Goal: Task Accomplishment & Management: Complete application form

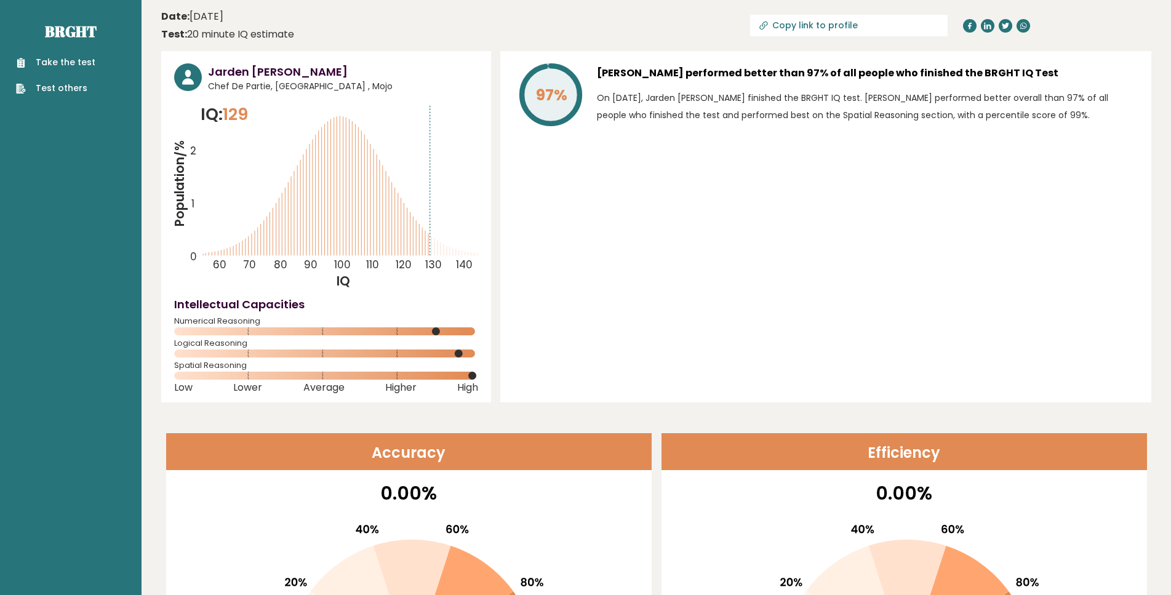
click at [82, 58] on link "Take the test" at bounding box center [55, 62] width 79 height 13
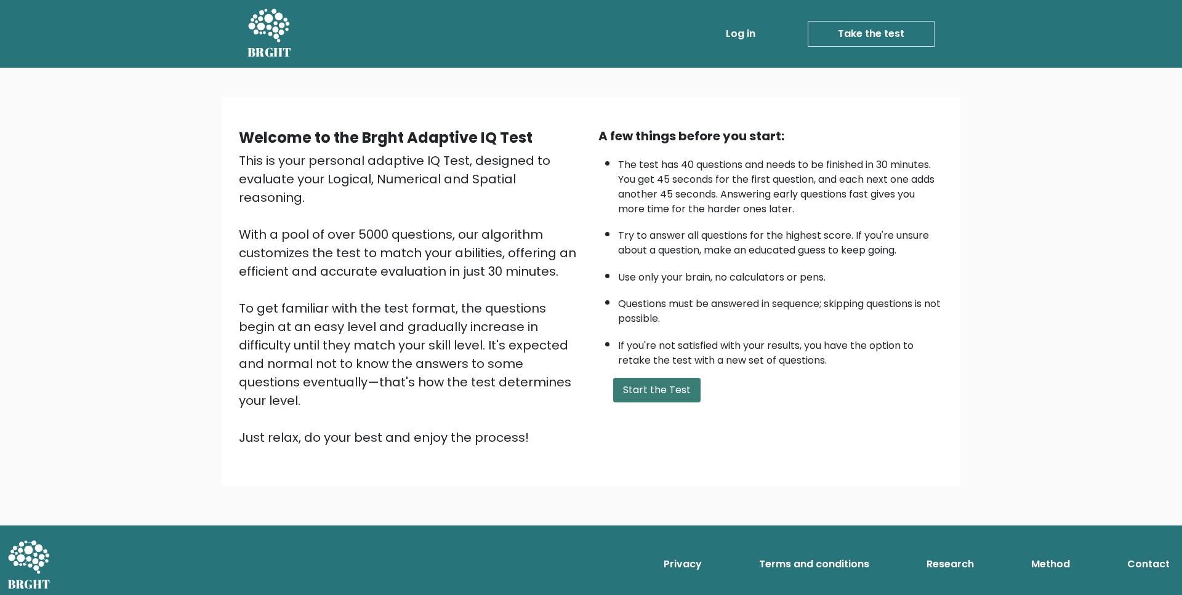
click at [662, 403] on button "Start the Test" at bounding box center [656, 390] width 87 height 25
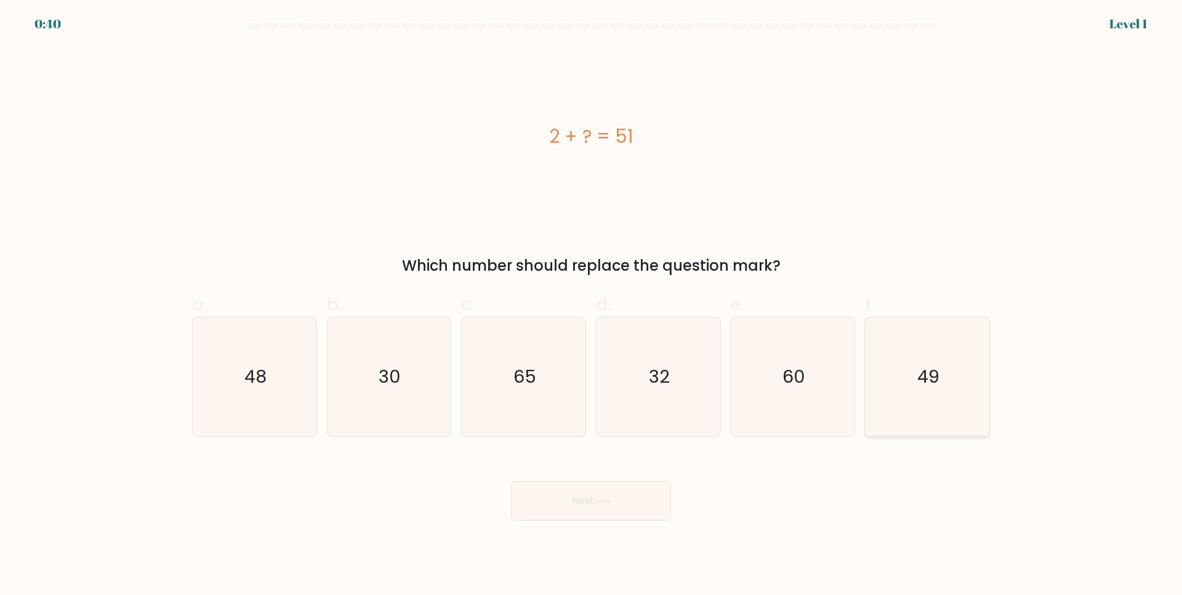
click at [909, 409] on icon "49" at bounding box center [927, 377] width 119 height 119
click at [592, 306] on input "f. 49" at bounding box center [591, 302] width 1 height 8
radio input "true"
click at [550, 492] on button "Next" at bounding box center [591, 500] width 160 height 39
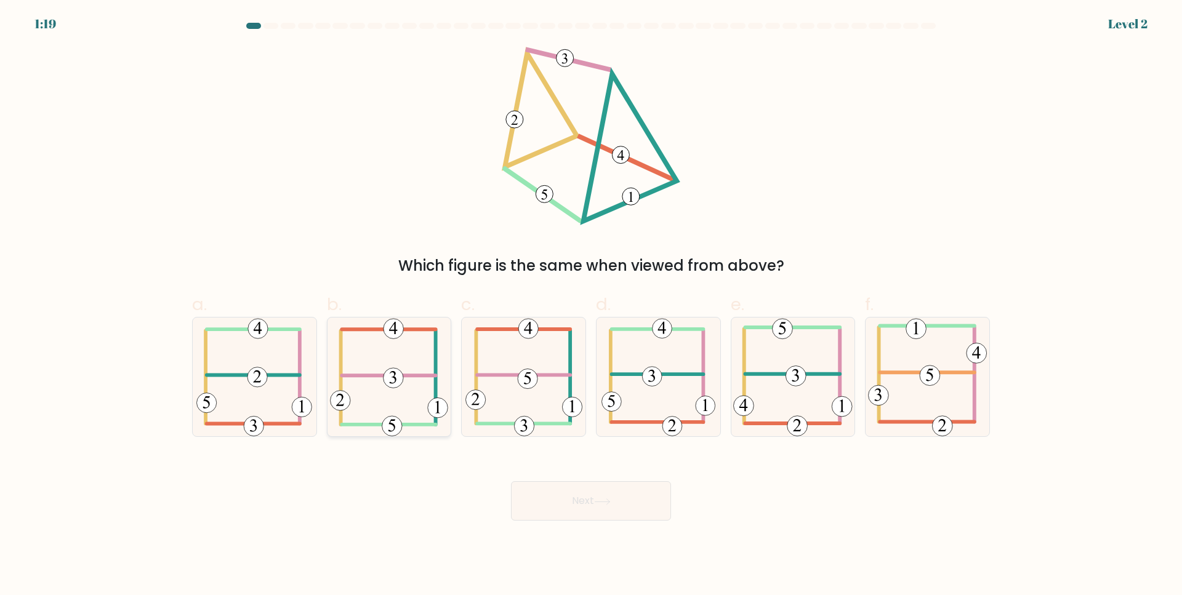
click at [402, 417] on icon at bounding box center [389, 377] width 118 height 119
click at [591, 306] on input "b." at bounding box center [591, 302] width 1 height 8
radio input "true"
click at [574, 514] on button "Next" at bounding box center [591, 500] width 160 height 39
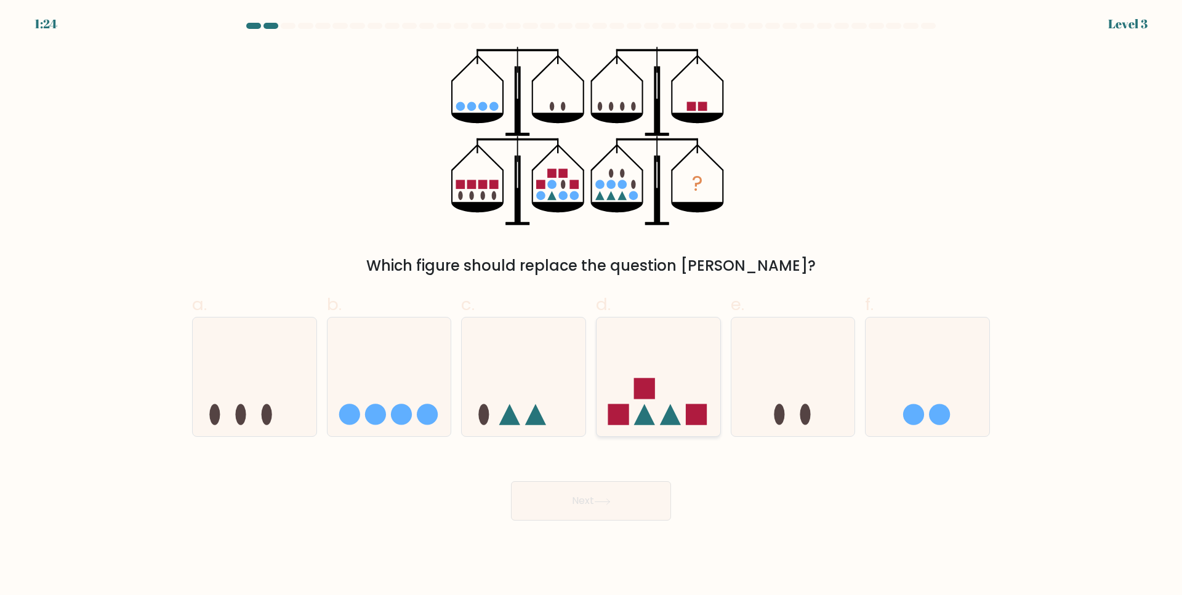
click at [659, 366] on icon at bounding box center [658, 377] width 124 height 102
click at [592, 306] on input "d." at bounding box center [591, 302] width 1 height 8
radio input "true"
click at [606, 488] on button "Next" at bounding box center [591, 500] width 160 height 39
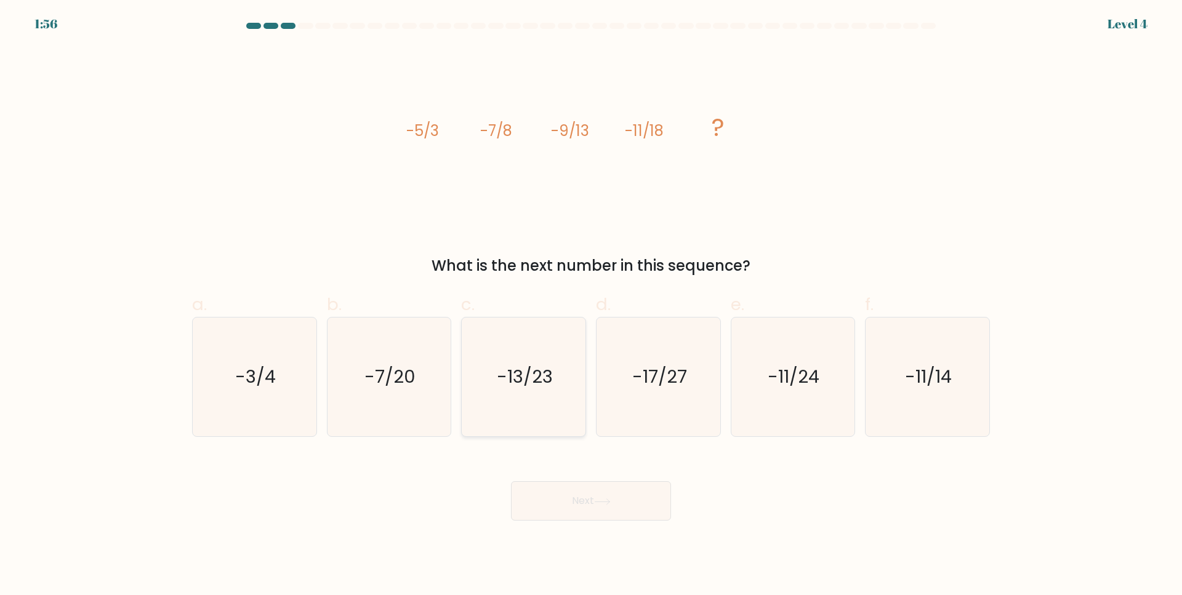
click at [537, 382] on text "-13/23" at bounding box center [525, 377] width 56 height 25
click at [591, 306] on input "c. -13/23" at bounding box center [591, 302] width 1 height 8
radio input "true"
click at [600, 507] on button "Next" at bounding box center [591, 500] width 160 height 39
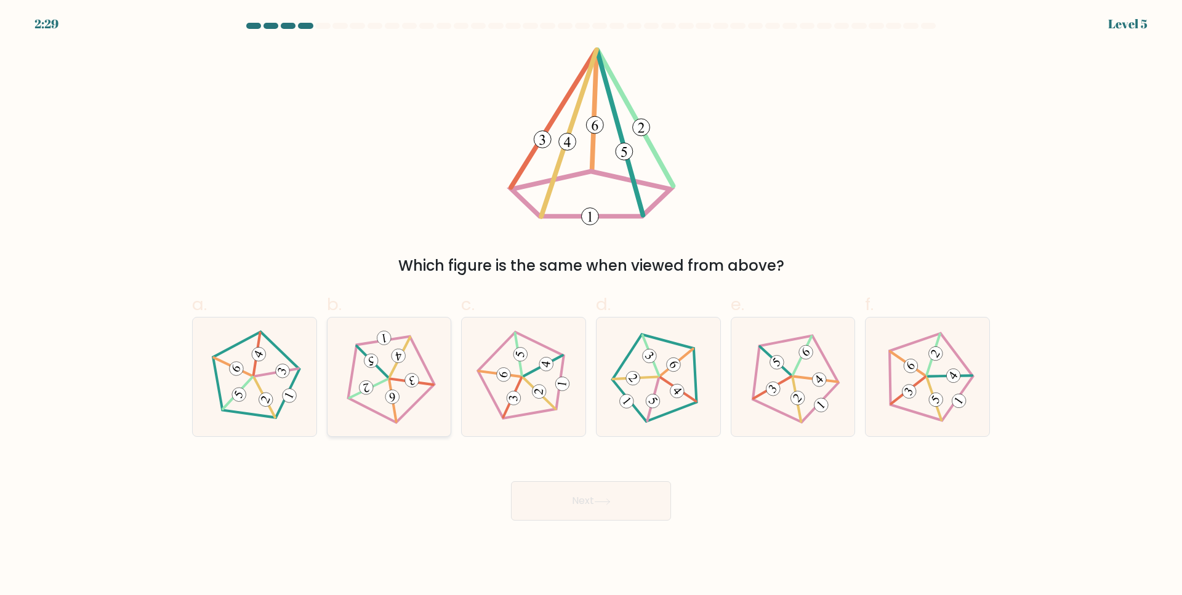
click at [377, 377] on icon at bounding box center [389, 377] width 95 height 95
click at [591, 306] on input "b." at bounding box center [591, 302] width 1 height 8
radio input "true"
click at [566, 513] on button "Next" at bounding box center [591, 500] width 160 height 39
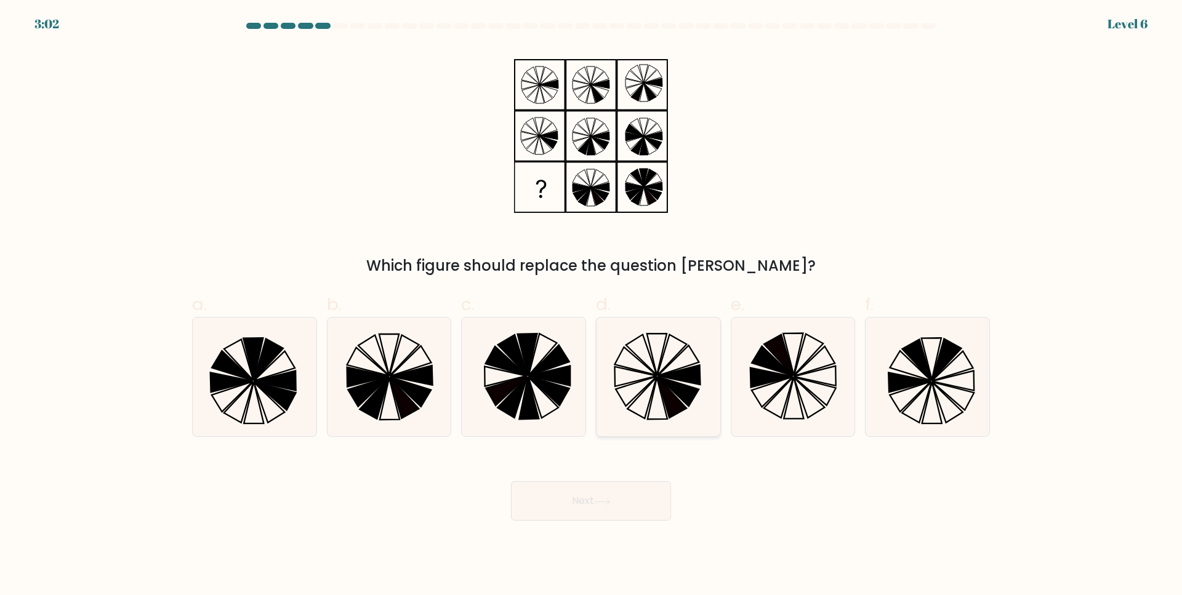
click at [661, 402] on icon at bounding box center [658, 377] width 119 height 119
click at [592, 306] on input "d." at bounding box center [591, 302] width 1 height 8
radio input "true"
click at [620, 509] on button "Next" at bounding box center [591, 500] width 160 height 39
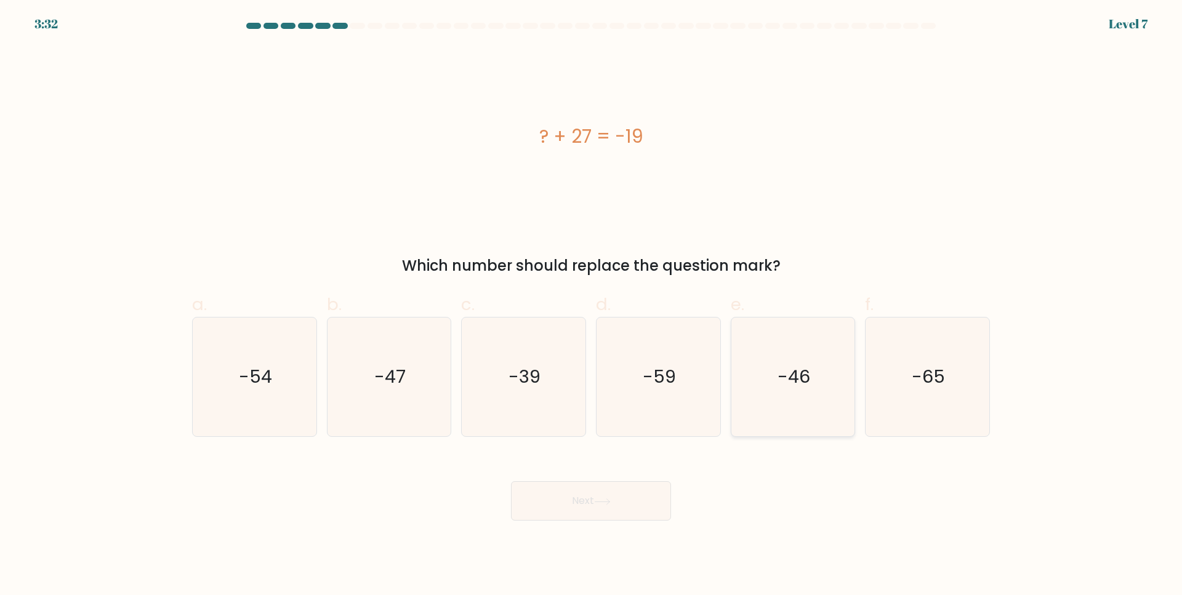
click at [781, 428] on icon "-46" at bounding box center [792, 377] width 119 height 119
click at [592, 306] on input "e. -46" at bounding box center [591, 302] width 1 height 8
radio input "true"
click at [580, 506] on button "Next" at bounding box center [591, 500] width 160 height 39
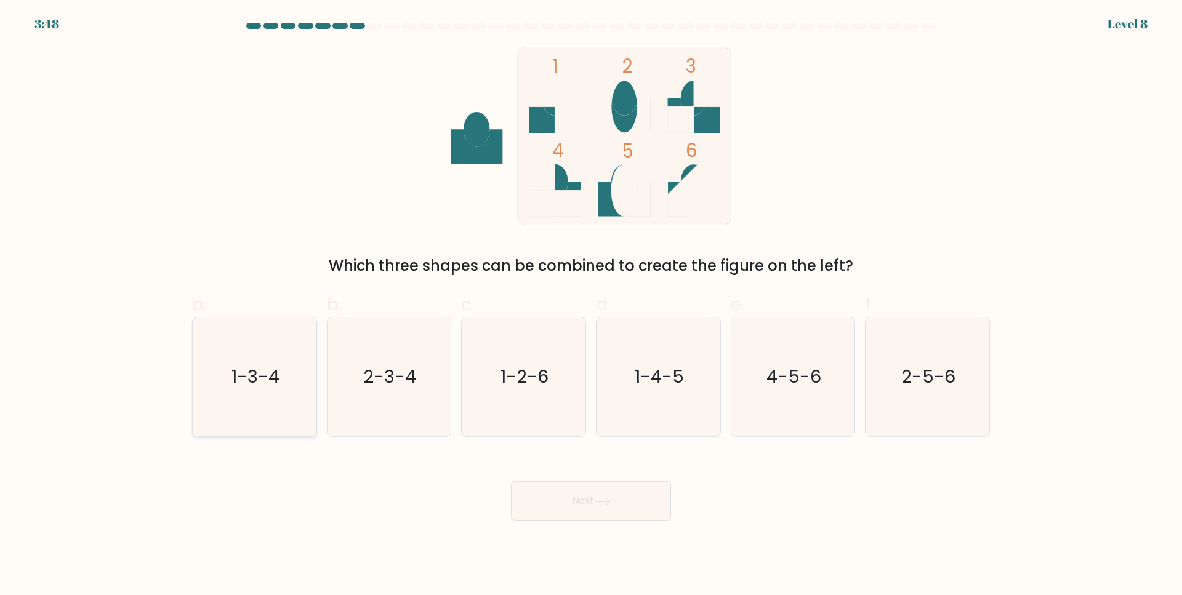
click at [262, 380] on text "1-3-4" at bounding box center [255, 377] width 48 height 25
click at [591, 306] on input "a. 1-3-4" at bounding box center [591, 302] width 1 height 8
radio input "true"
click at [608, 516] on button "Next" at bounding box center [591, 500] width 160 height 39
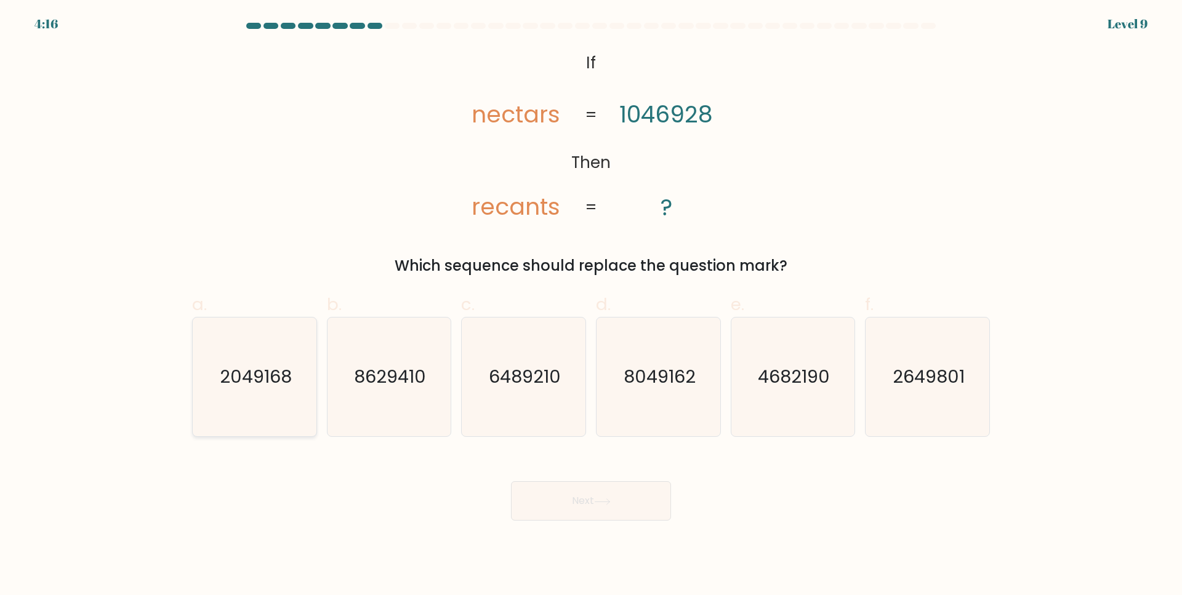
click at [214, 398] on icon "2049168" at bounding box center [254, 377] width 119 height 119
click at [591, 306] on input "a. 2049168" at bounding box center [591, 302] width 1 height 8
radio input "true"
click at [582, 520] on button "Next" at bounding box center [591, 500] width 160 height 39
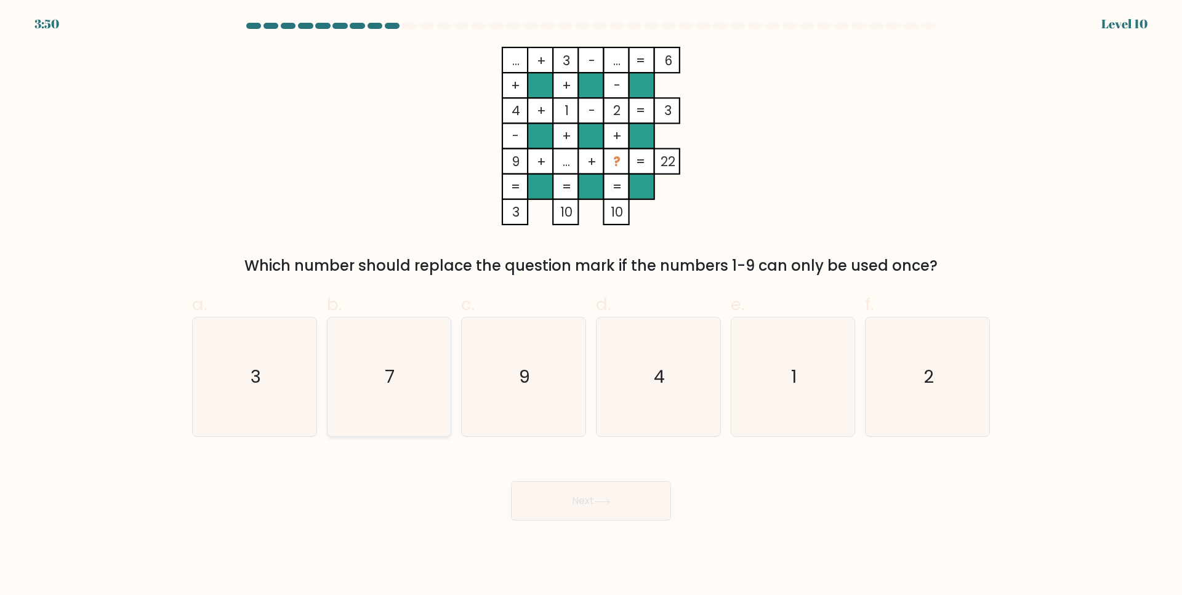
click at [389, 388] on icon "7" at bounding box center [388, 377] width 119 height 119
click at [591, 306] on input "b. 7" at bounding box center [591, 302] width 1 height 8
radio input "true"
click at [550, 513] on button "Next" at bounding box center [591, 500] width 160 height 39
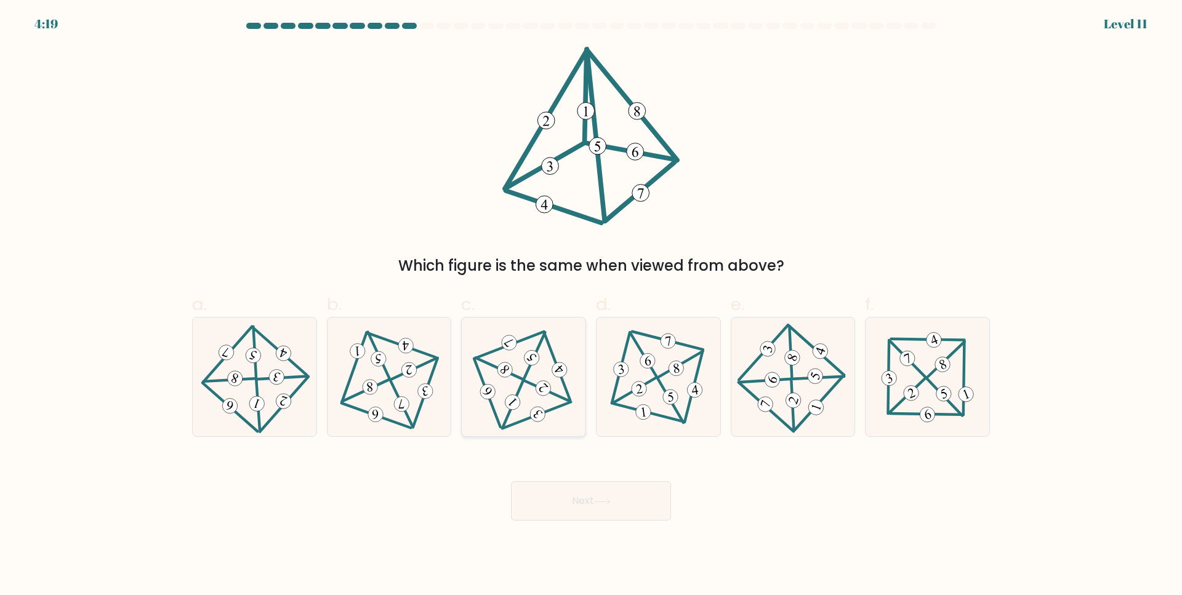
click at [550, 372] on icon at bounding box center [523, 377] width 97 height 95
click at [591, 306] on input "c." at bounding box center [591, 302] width 1 height 8
radio input "true"
click at [601, 510] on button "Next" at bounding box center [591, 500] width 160 height 39
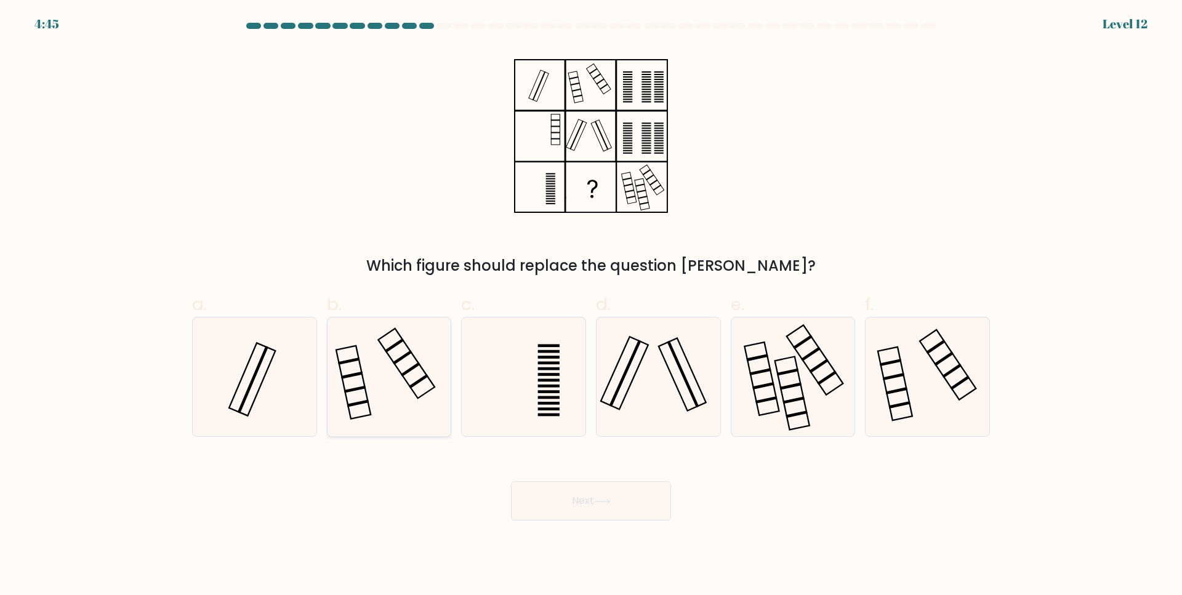
click at [413, 360] on icon at bounding box center [388, 377] width 119 height 119
click at [591, 306] on input "b." at bounding box center [591, 302] width 1 height 8
radio input "true"
click at [608, 393] on icon at bounding box center [658, 377] width 119 height 119
click at [592, 306] on input "d." at bounding box center [591, 302] width 1 height 8
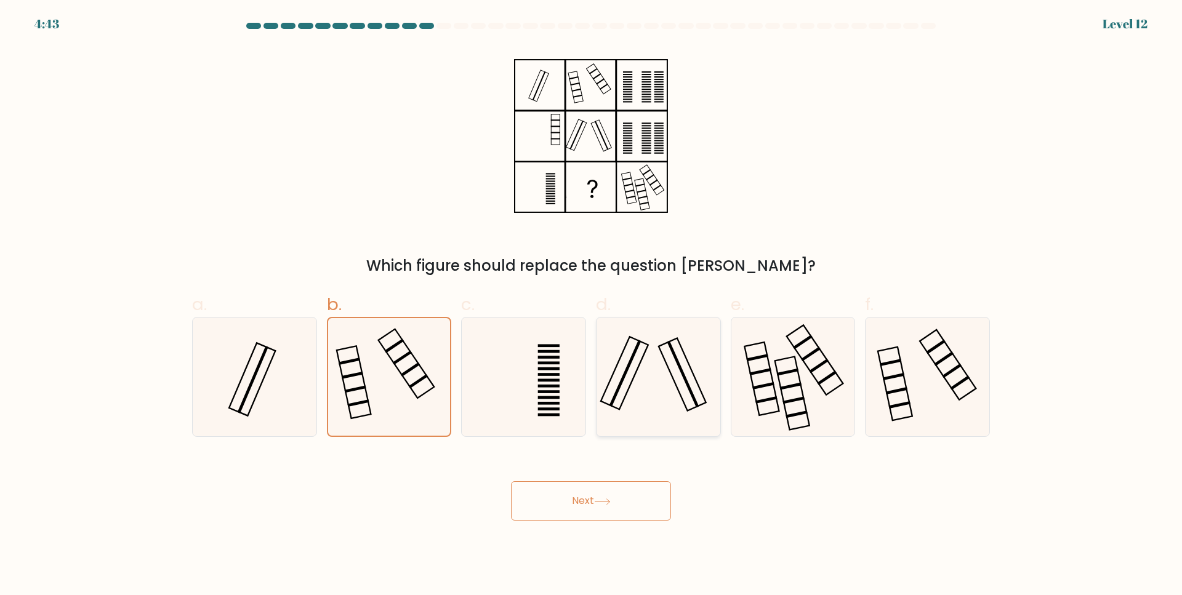
radio input "true"
click at [579, 504] on button "Next" at bounding box center [591, 500] width 160 height 39
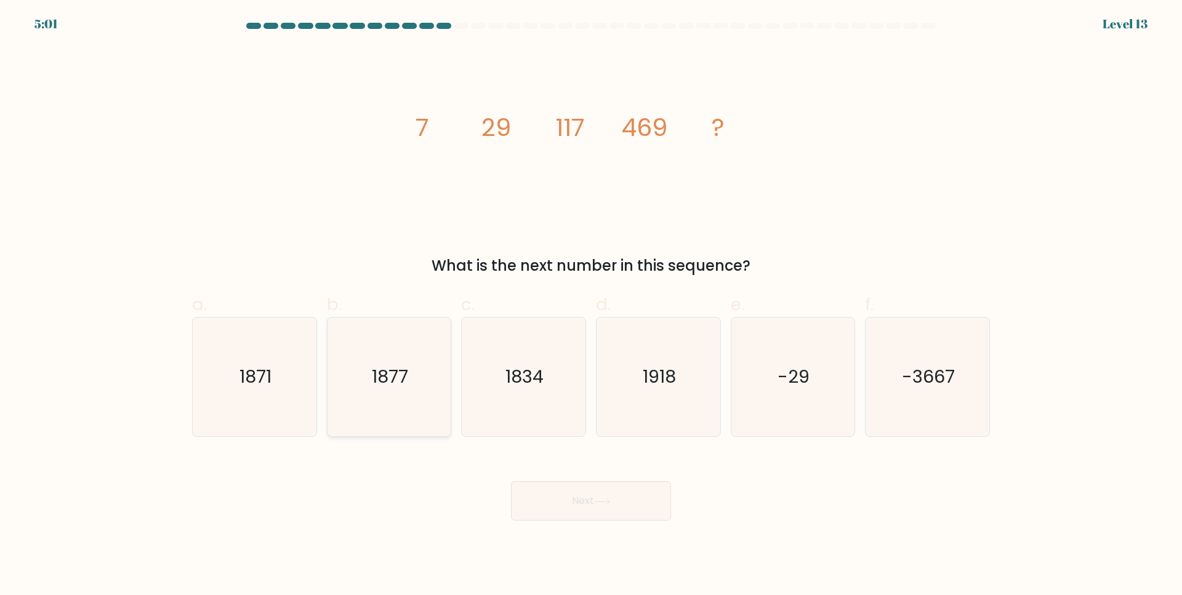
click at [390, 377] on text "1877" at bounding box center [390, 377] width 36 height 25
click at [591, 306] on input "b. 1877" at bounding box center [591, 302] width 1 height 8
radio input "true"
click at [561, 494] on button "Next" at bounding box center [591, 500] width 160 height 39
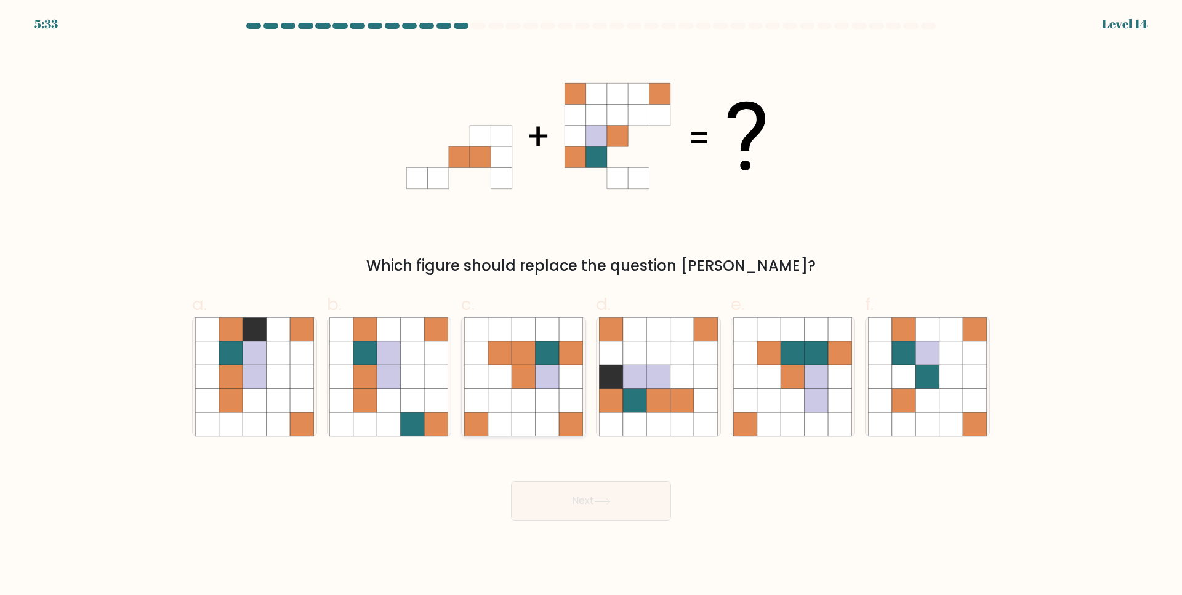
click at [555, 363] on icon at bounding box center [547, 353] width 23 height 23
click at [591, 306] on input "c." at bounding box center [591, 302] width 1 height 8
radio input "true"
click at [588, 489] on button "Next" at bounding box center [591, 500] width 160 height 39
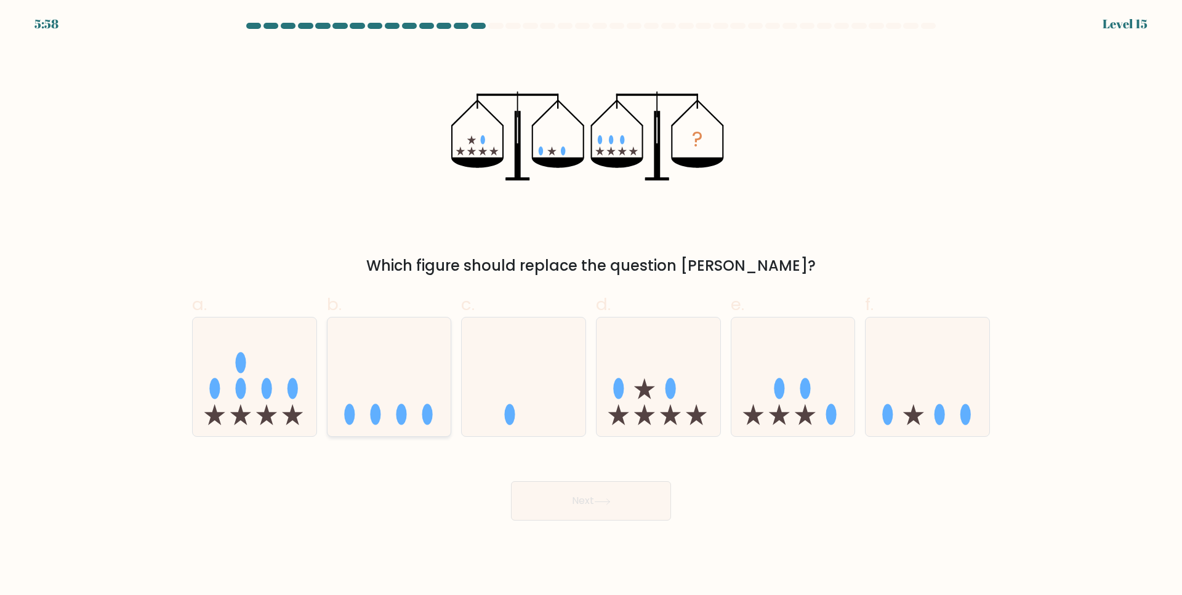
click at [419, 423] on icon at bounding box center [389, 377] width 124 height 102
click at [591, 306] on input "b." at bounding box center [591, 302] width 1 height 8
radio input "true"
click at [619, 489] on button "Next" at bounding box center [591, 500] width 160 height 39
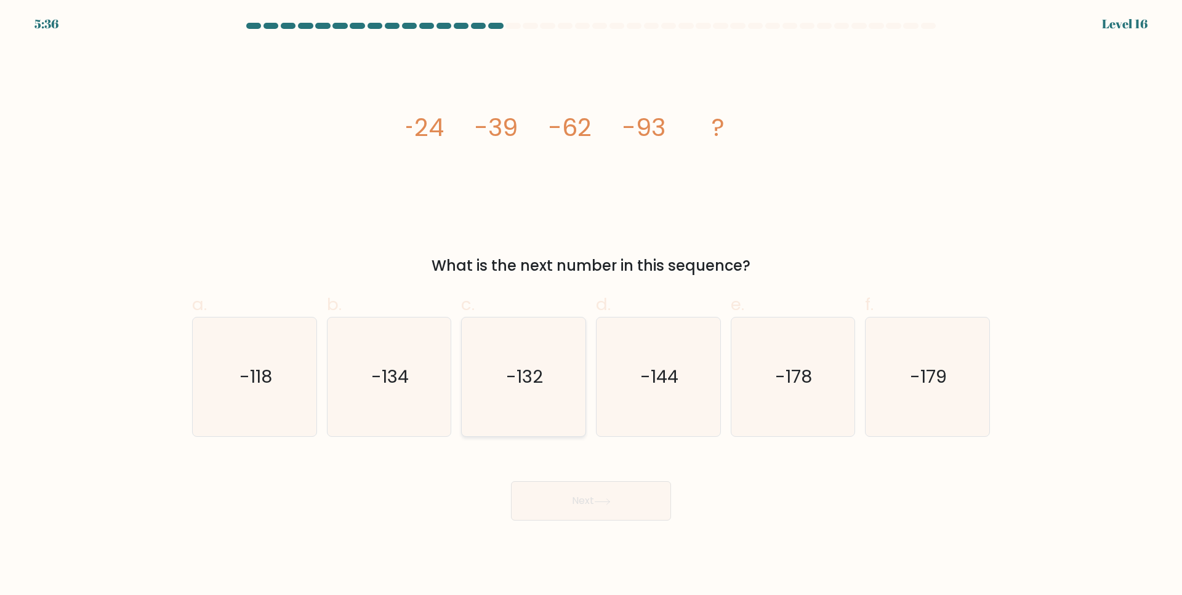
click at [516, 353] on icon "-132" at bounding box center [523, 377] width 119 height 119
click at [591, 306] on input "c. -132" at bounding box center [591, 302] width 1 height 8
radio input "true"
click at [625, 498] on button "Next" at bounding box center [591, 500] width 160 height 39
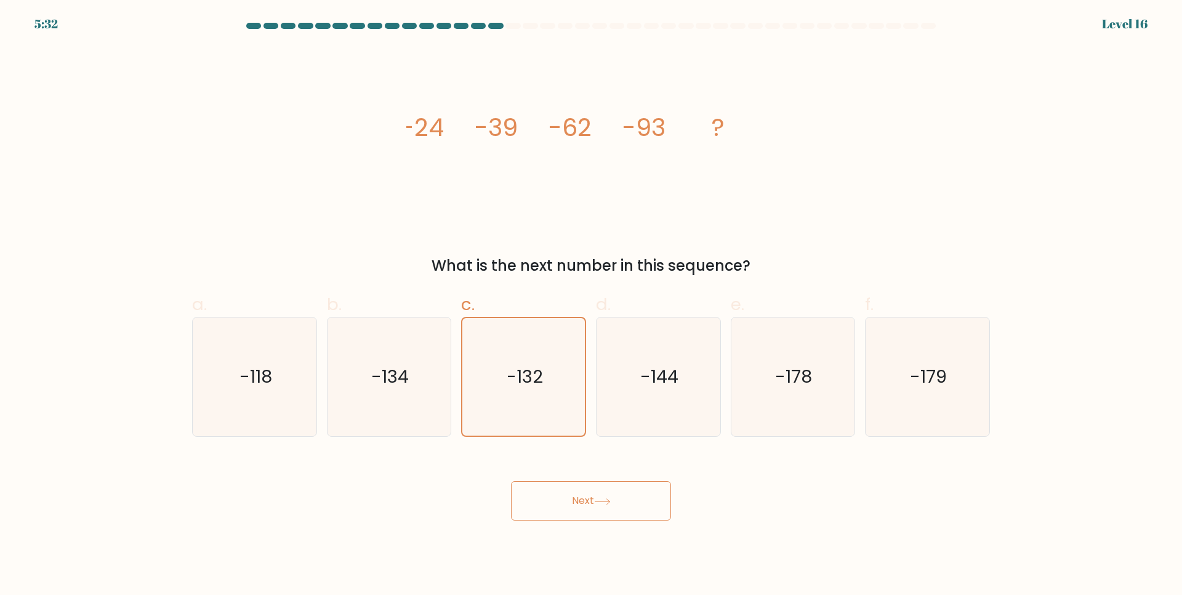
click at [625, 498] on button "Next" at bounding box center [591, 500] width 160 height 39
click at [582, 507] on button "Next" at bounding box center [591, 500] width 160 height 39
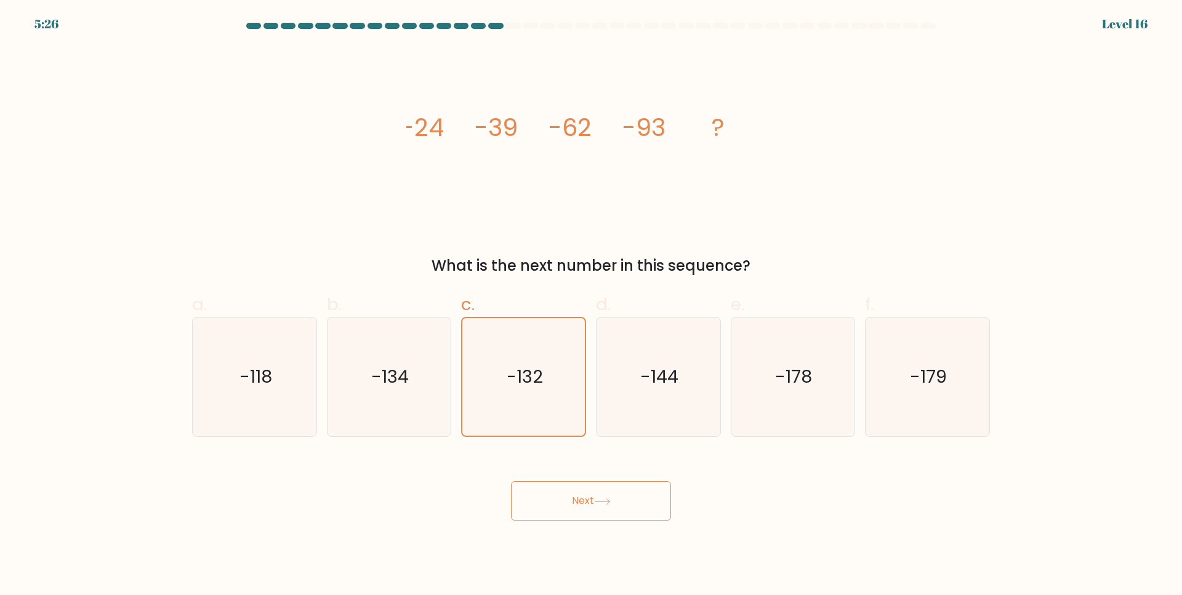
click at [559, 496] on button "Next" at bounding box center [591, 500] width 160 height 39
